Goal: Task Accomplishment & Management: Use online tool/utility

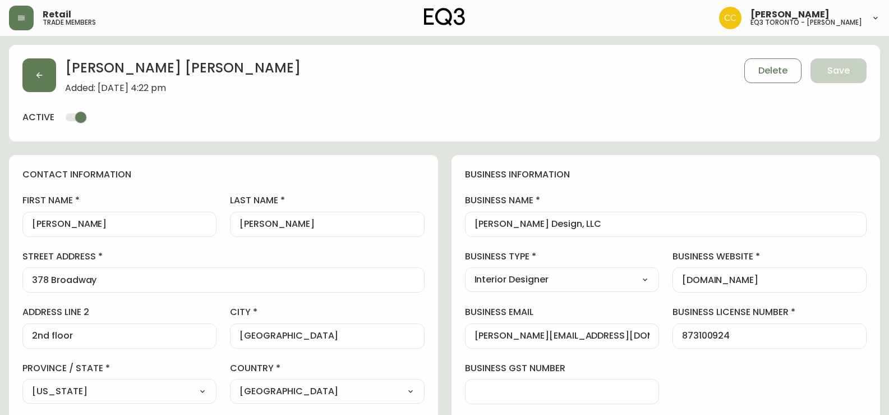
select select "RI"
select select "US"
select select "US_EN"
select select "Other"
select select "Interior Designer"
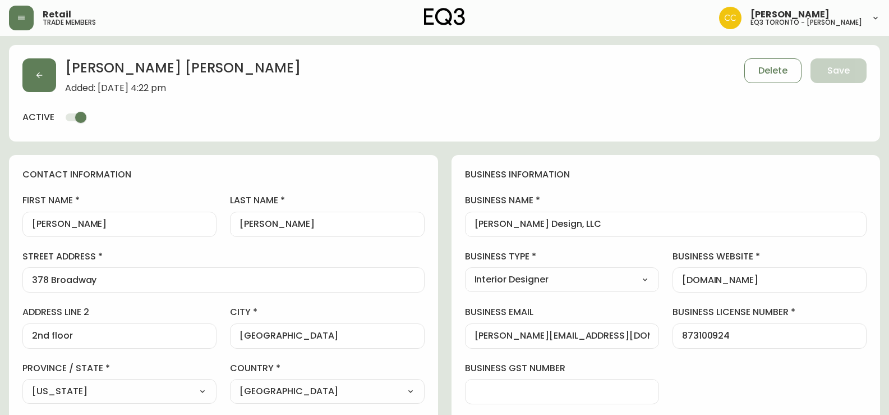
select select "cm48zha2033ze0170ss7kujjb"
select select "true"
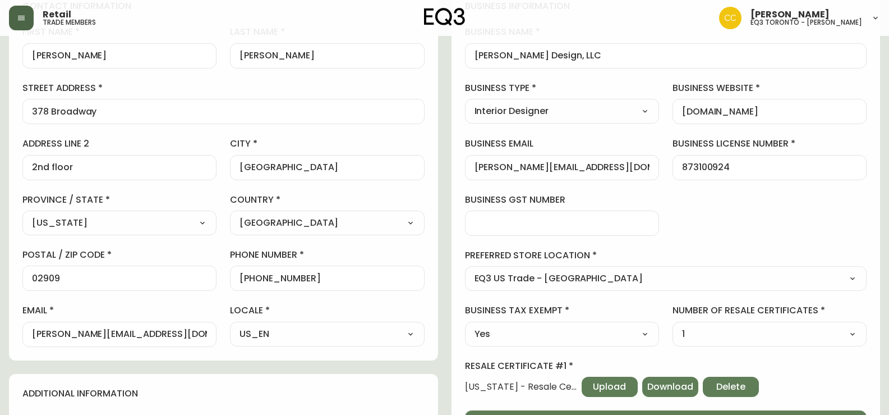
click at [31, 16] on button "button" at bounding box center [21, 18] width 25 height 25
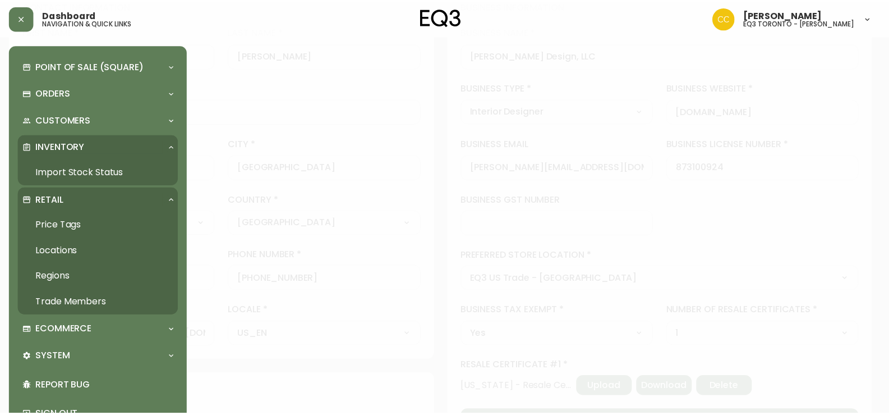
scroll to position [169, 0]
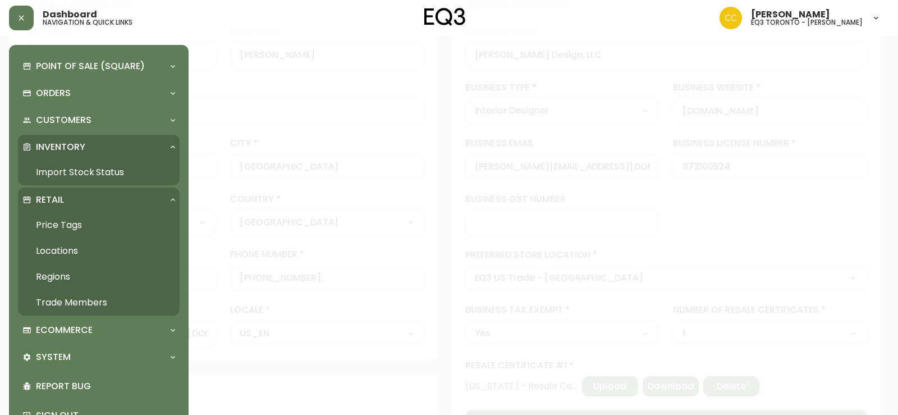
click at [66, 221] on link "Price Tags" at bounding box center [99, 225] width 162 height 26
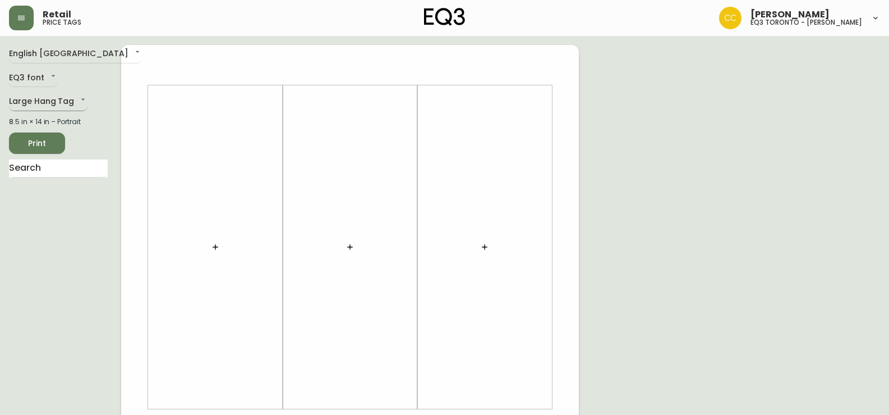
click at [62, 97] on body "Retail price tags [PERSON_NAME] eq3 [GEOGRAPHIC_DATA] - [PERSON_NAME] English […" at bounding box center [444, 399] width 889 height 799
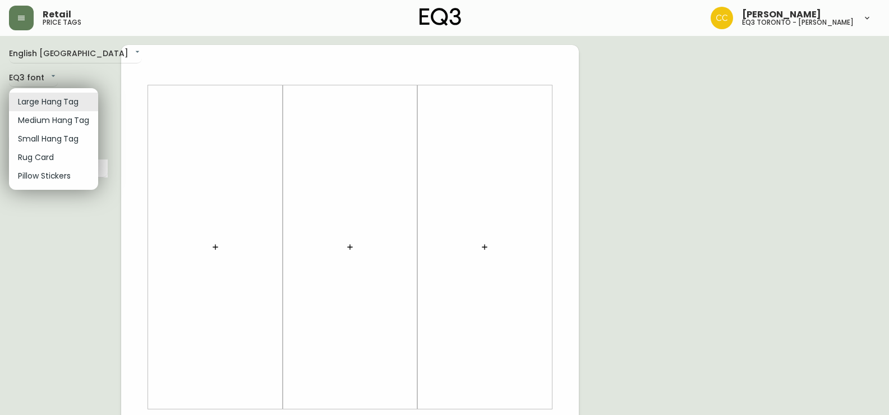
click at [65, 142] on li "Small Hang Tag" at bounding box center [53, 139] width 89 height 19
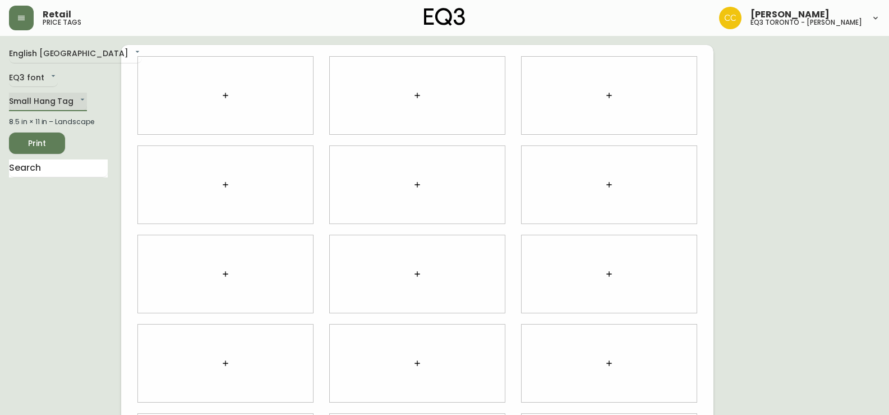
type input "small"
click at [65, 175] on input "text" at bounding box center [58, 168] width 99 height 18
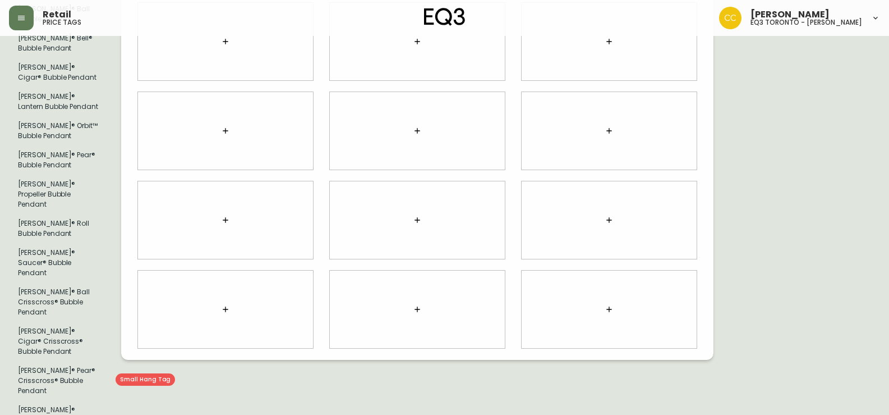
scroll to position [274, 0]
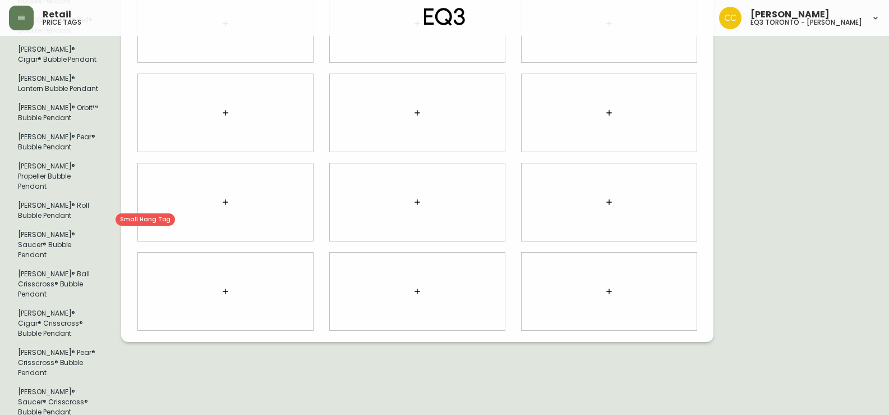
type input "BUBBLE"
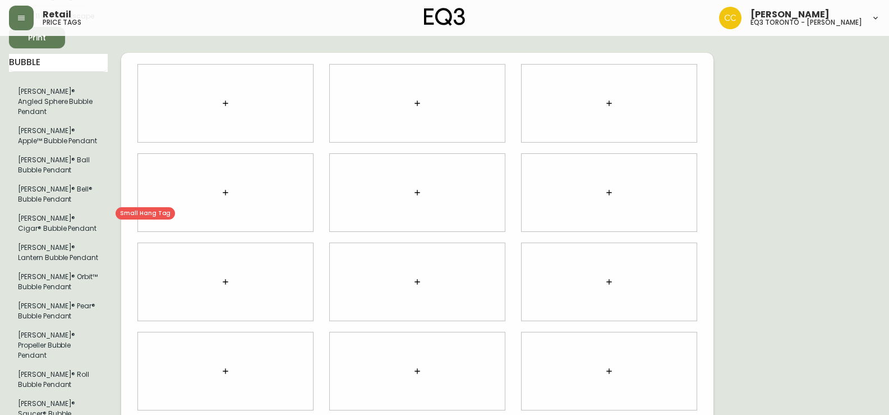
scroll to position [98, 0]
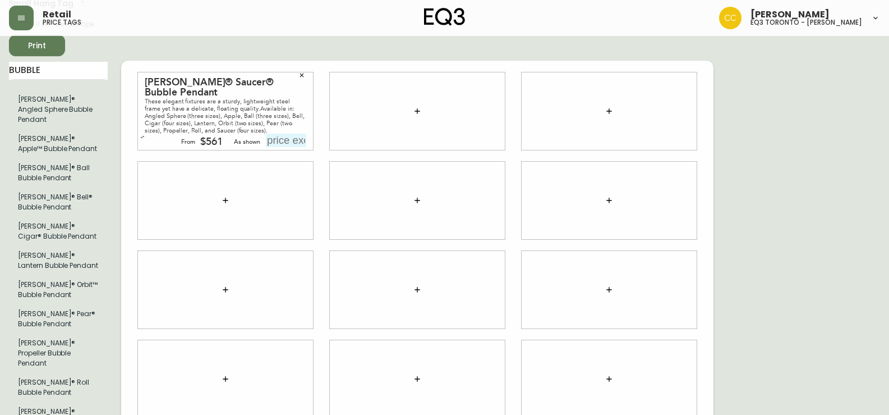
click at [301, 72] on icon "button" at bounding box center [301, 75] width 7 height 7
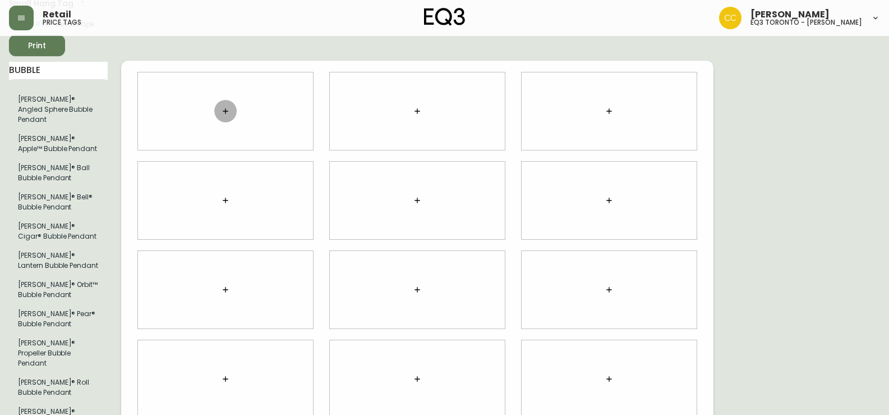
click at [224, 107] on icon "button" at bounding box center [225, 111] width 9 height 9
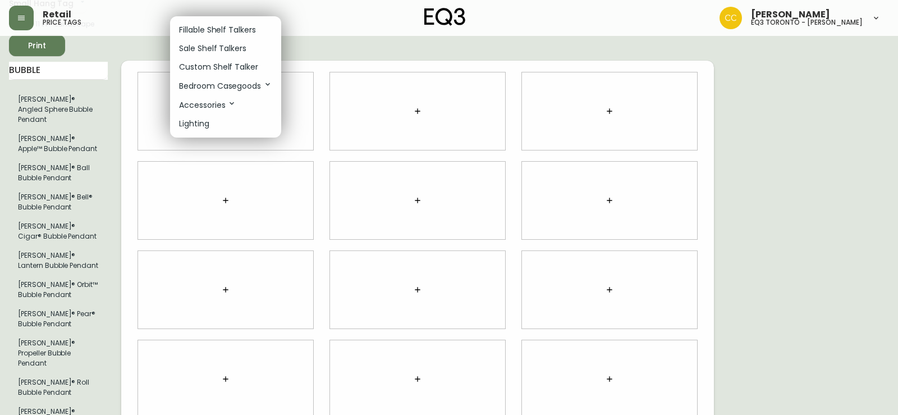
click at [217, 27] on p "Fillable Shelf Talkers" at bounding box center [217, 30] width 77 height 12
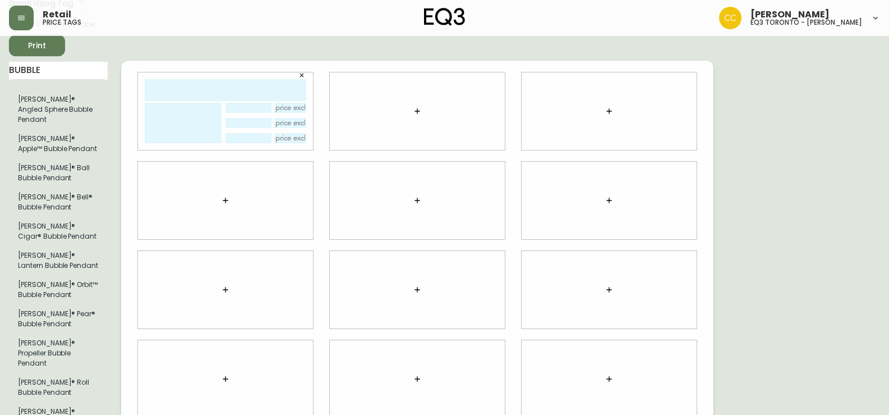
click at [198, 79] on input "text" at bounding box center [226, 90] width 162 height 22
type input "[PERSON_NAME] SAUCER"
click at [185, 103] on textarea at bounding box center [183, 123] width 77 height 40
type textarea "MEDIUM"
click at [288, 133] on input "text" at bounding box center [290, 138] width 33 height 10
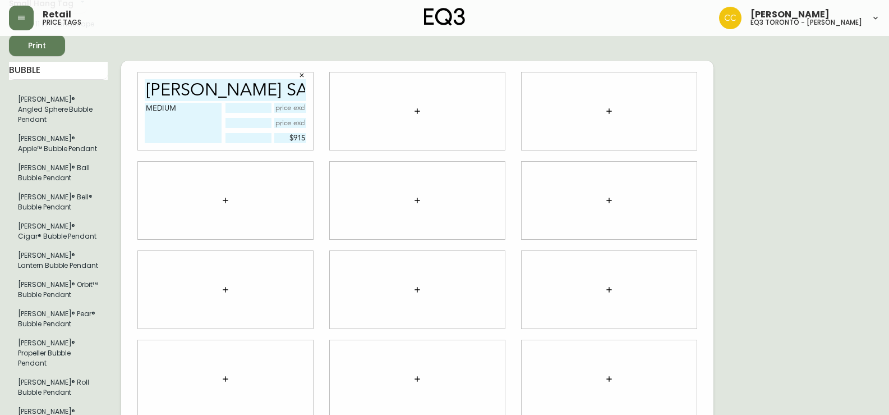
type input "$915"
click at [415, 107] on icon "button" at bounding box center [417, 111] width 9 height 9
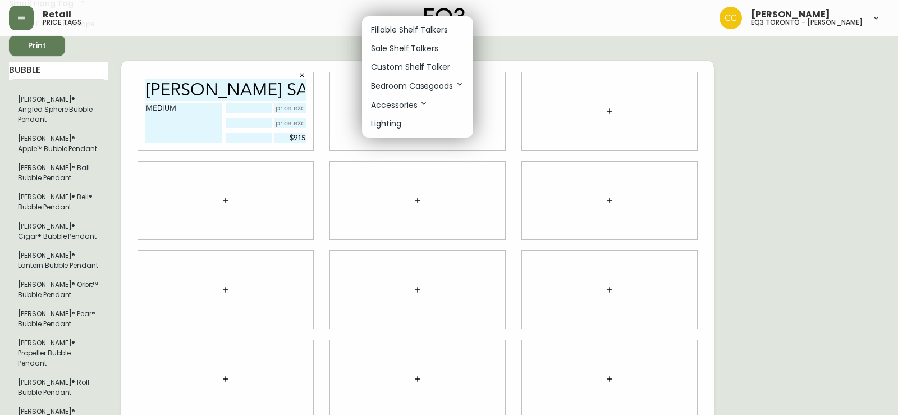
click at [403, 27] on p "Fillable Shelf Talkers" at bounding box center [409, 30] width 77 height 12
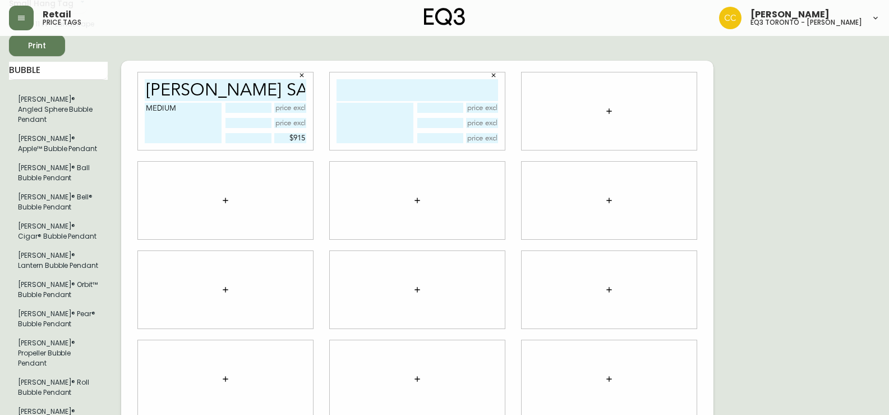
click at [393, 79] on input "text" at bounding box center [418, 90] width 162 height 22
type input "[PERSON_NAME]"
click at [611, 107] on icon "button" at bounding box center [609, 111] width 9 height 9
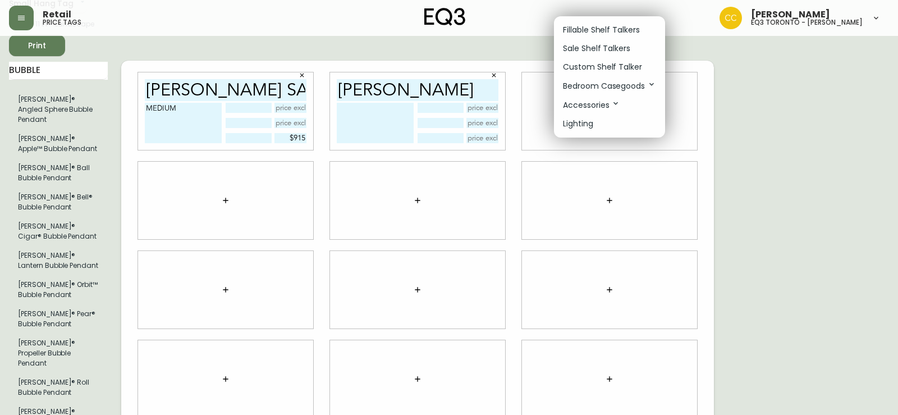
click at [586, 27] on p "Fillable Shelf Talkers" at bounding box center [601, 30] width 77 height 12
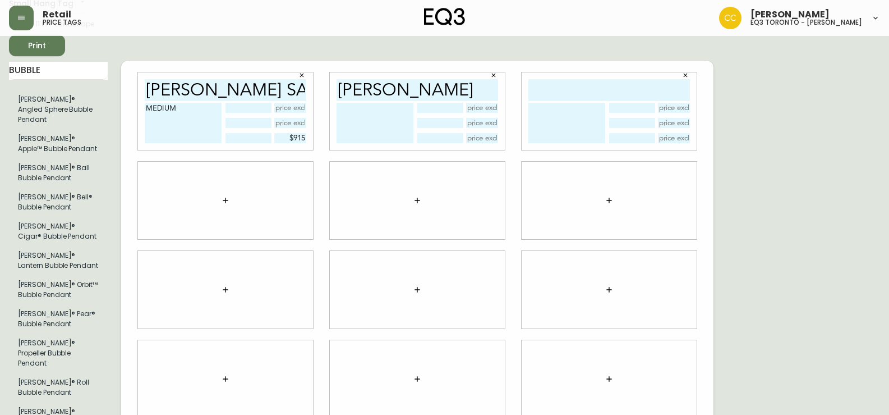
click at [557, 79] on input "text" at bounding box center [610, 90] width 162 height 22
type input "[PERSON_NAME] LOTUS"
click at [357, 103] on textarea at bounding box center [375, 123] width 77 height 40
type textarea "NICKLE"
click at [481, 133] on input "text" at bounding box center [482, 138] width 33 height 10
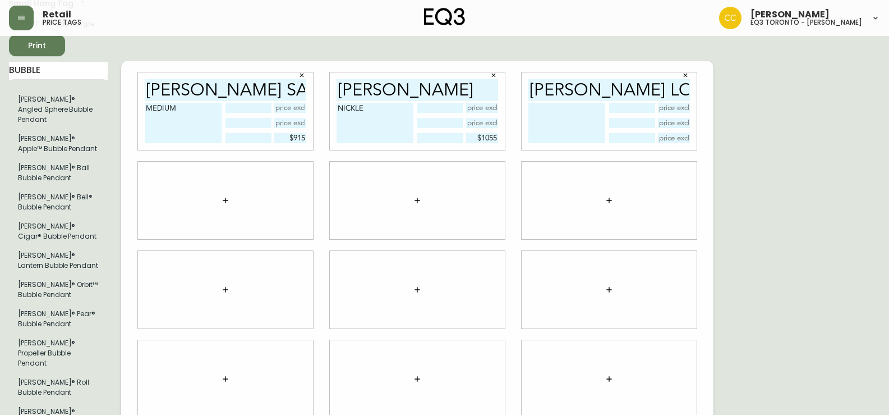
type input "$1055"
click at [466, 79] on input "[PERSON_NAME]" at bounding box center [418, 90] width 162 height 22
type input "[PERSON_NAME] LOTUS"
click at [389, 103] on textarea "NICKLE" at bounding box center [375, 123] width 77 height 40
type textarea "N"
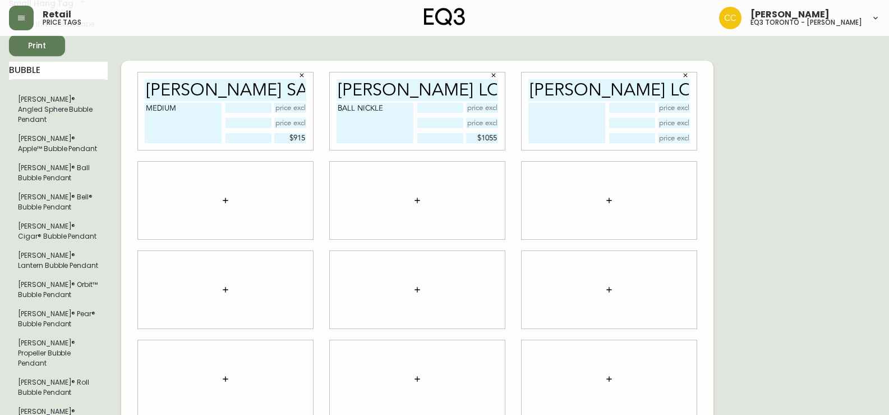
type textarea "BALL NICKLE"
click at [669, 79] on input "[PERSON_NAME] LOTUS" at bounding box center [610, 90] width 162 height 22
type input "[PERSON_NAME]"
click at [598, 103] on textarea at bounding box center [567, 123] width 77 height 40
type textarea "LARGE WALNUT"
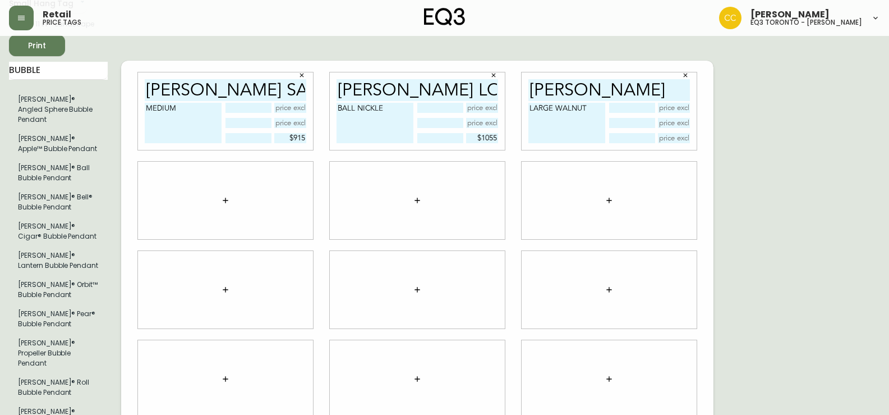
click at [227, 196] on icon "button" at bounding box center [225, 200] width 9 height 9
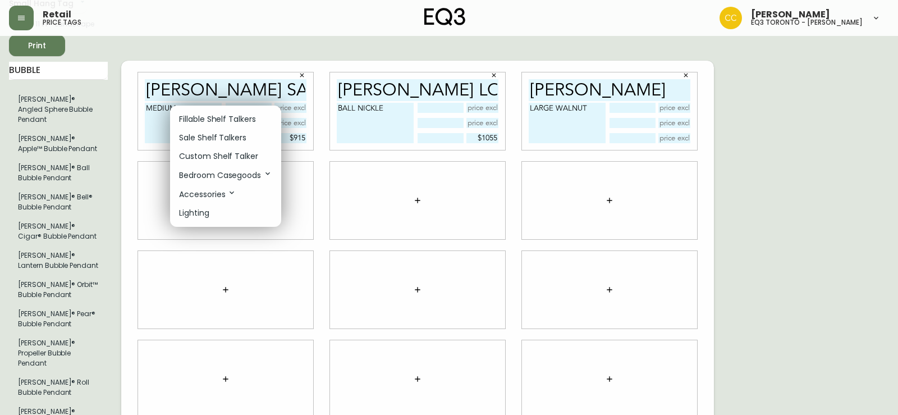
click at [208, 115] on p "Fillable Shelf Talkers" at bounding box center [217, 119] width 77 height 12
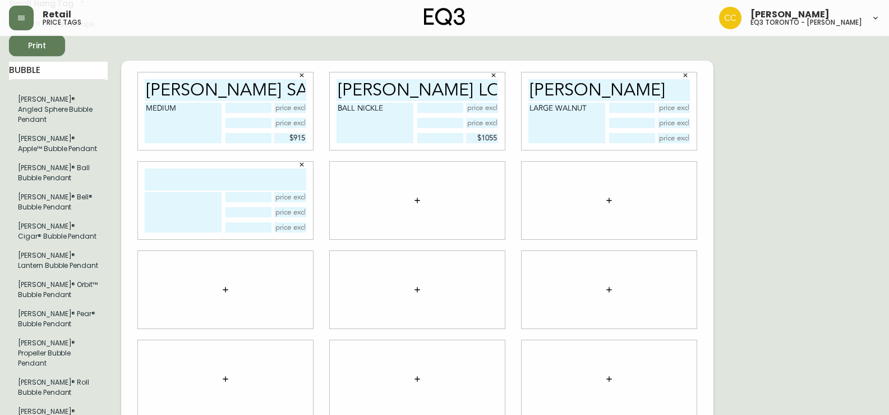
click at [205, 168] on input "text" at bounding box center [226, 179] width 162 height 22
type input "[PERSON_NAME] WALL"
click at [198, 192] on textarea at bounding box center [183, 212] width 77 height 40
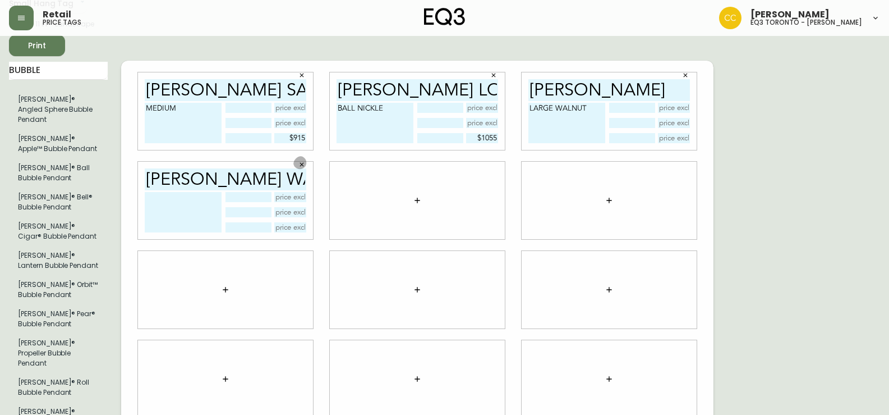
click at [302, 161] on icon "button" at bounding box center [301, 164] width 7 height 7
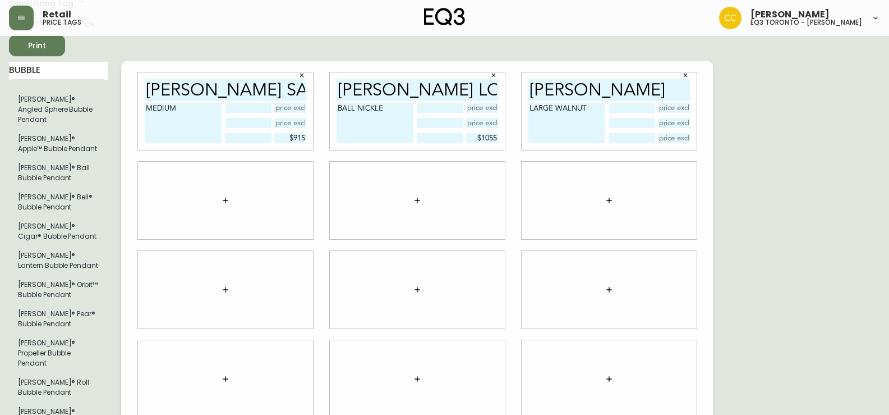
click at [224, 196] on icon "button" at bounding box center [225, 200] width 9 height 9
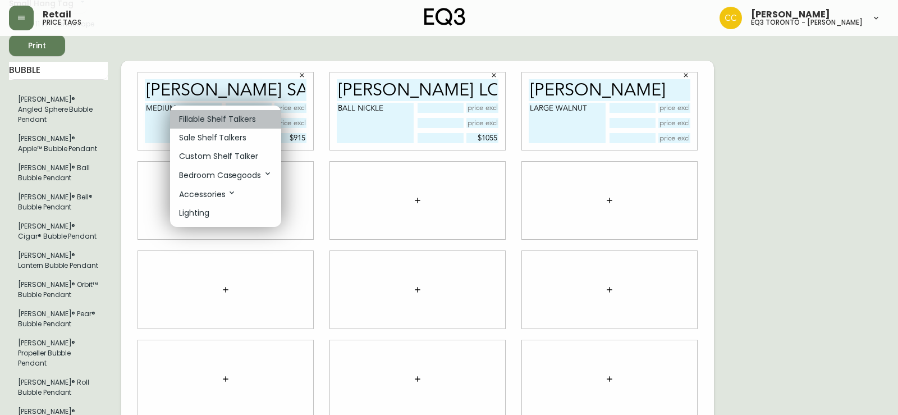
click at [212, 119] on p "Fillable Shelf Talkers" at bounding box center [217, 119] width 77 height 12
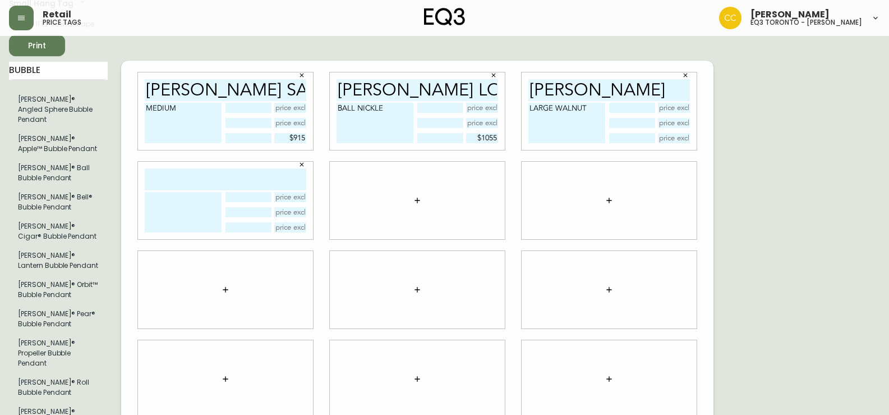
click at [208, 168] on input "text" at bounding box center [226, 179] width 162 height 22
type input "[PERSON_NAME]"
click at [169, 192] on textarea at bounding box center [183, 212] width 77 height 40
type textarea "WALL SCONCE"
click at [298, 222] on input "text" at bounding box center [290, 227] width 33 height 10
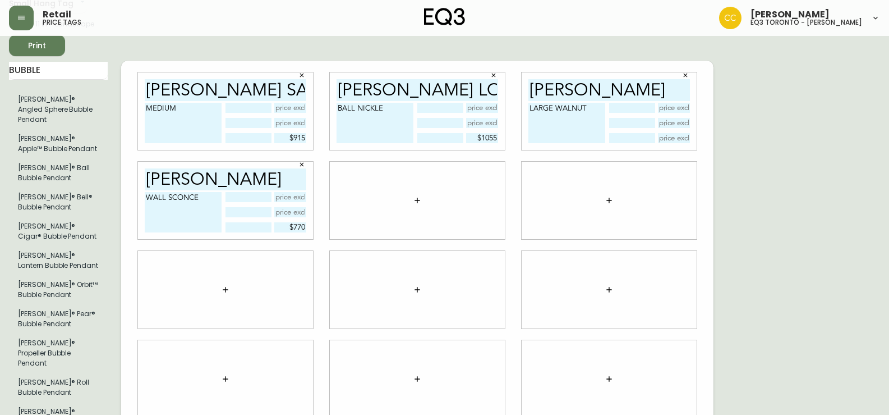
type input "$770"
click at [663, 133] on input "text" at bounding box center [674, 138] width 33 height 10
type input "$1625"
click at [34, 45] on span "Print" at bounding box center [37, 46] width 38 height 14
